Goal: Communication & Community: Ask a question

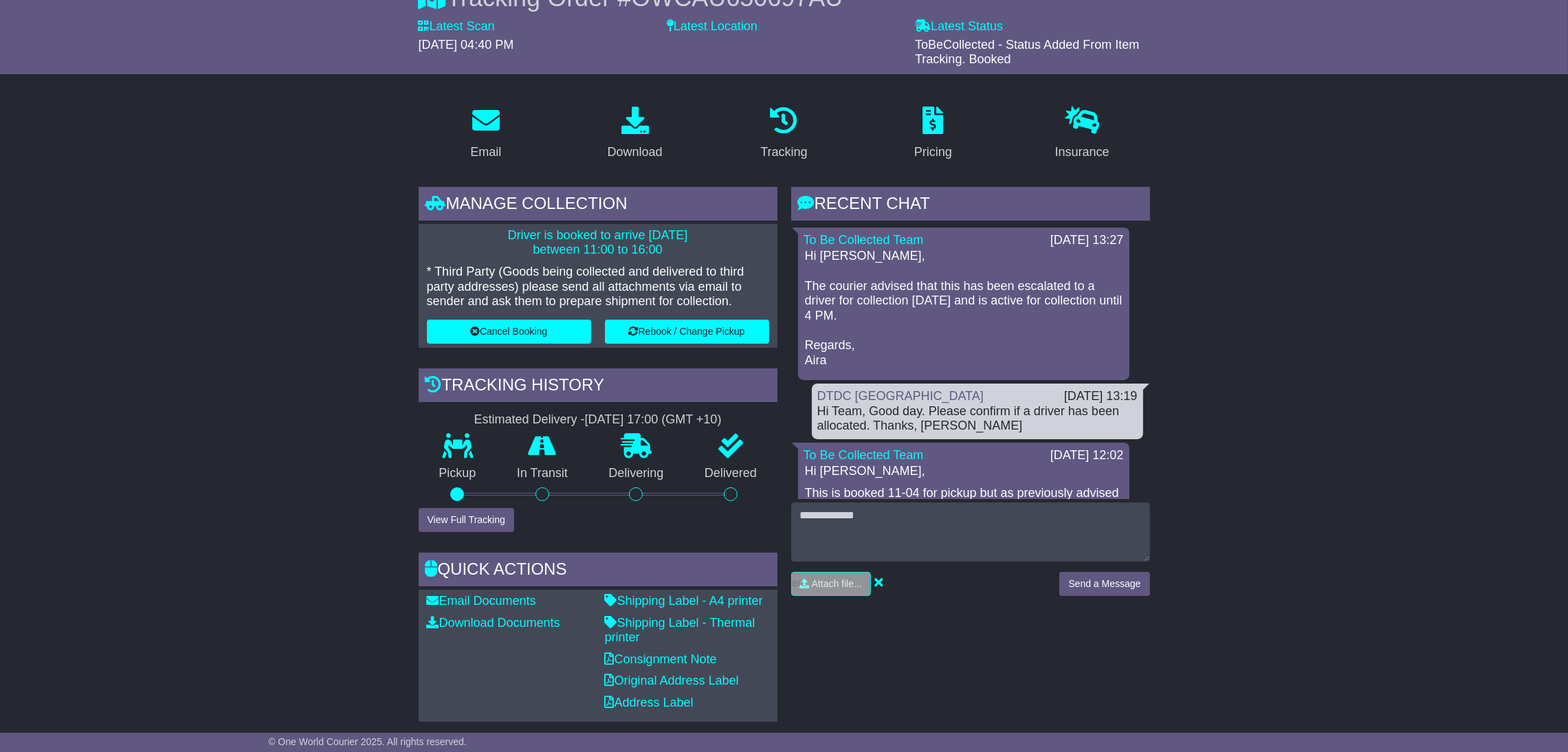
scroll to position [146, 0]
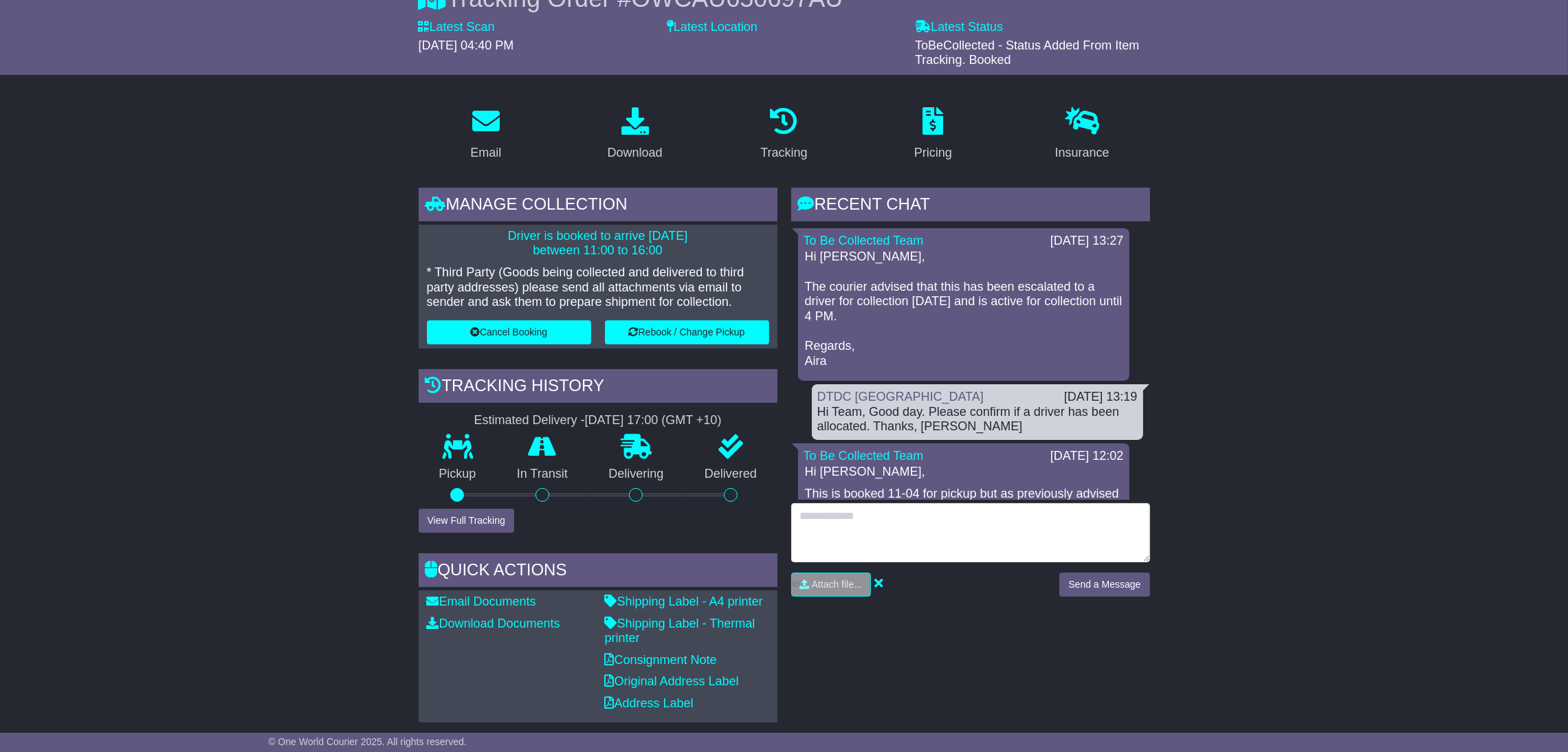
click at [1024, 538] on textarea at bounding box center [970, 532] width 358 height 59
type textarea "**********"
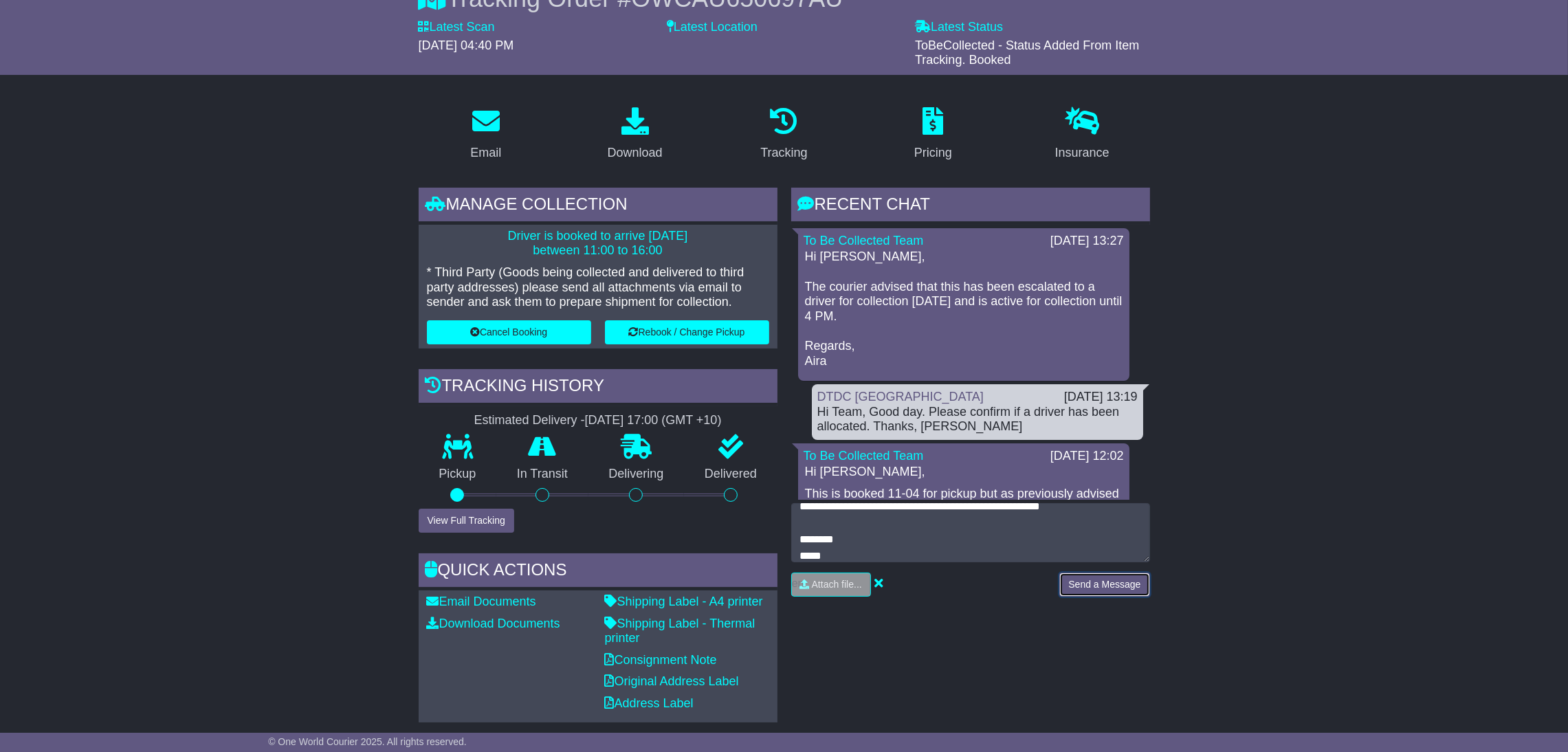
click at [1100, 587] on button "Send a Message" at bounding box center [1104, 585] width 90 height 24
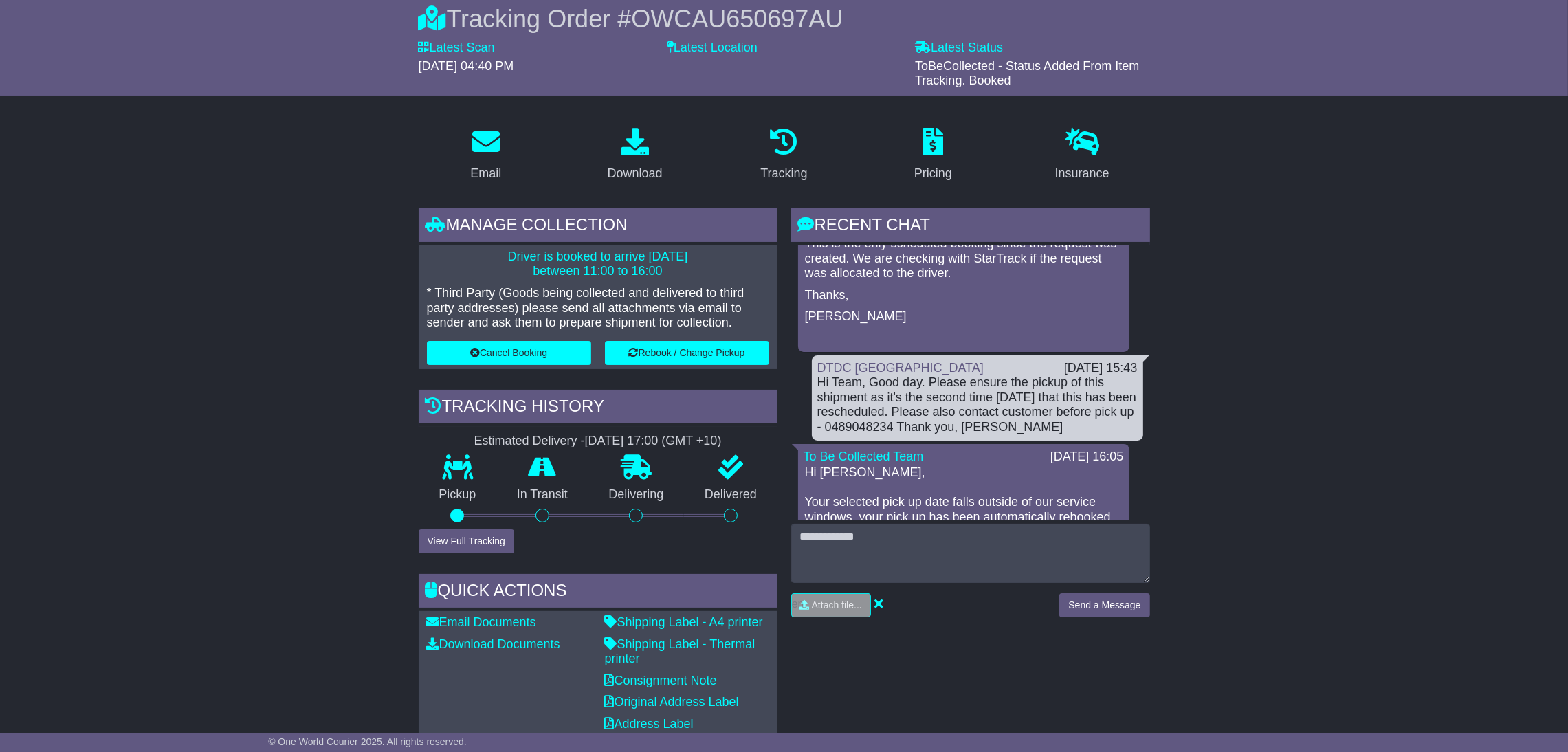
drag, startPoint x: 1129, startPoint y: 482, endPoint x: 1146, endPoint y: 482, distance: 17.0
click at [1146, 482] on div "Loading... No messages DTDC Australia 30 Sep 2025 14:54 Hi Team, Please do make…" at bounding box center [970, 382] width 358 height 275
